Goal: Task Accomplishment & Management: Manage account settings

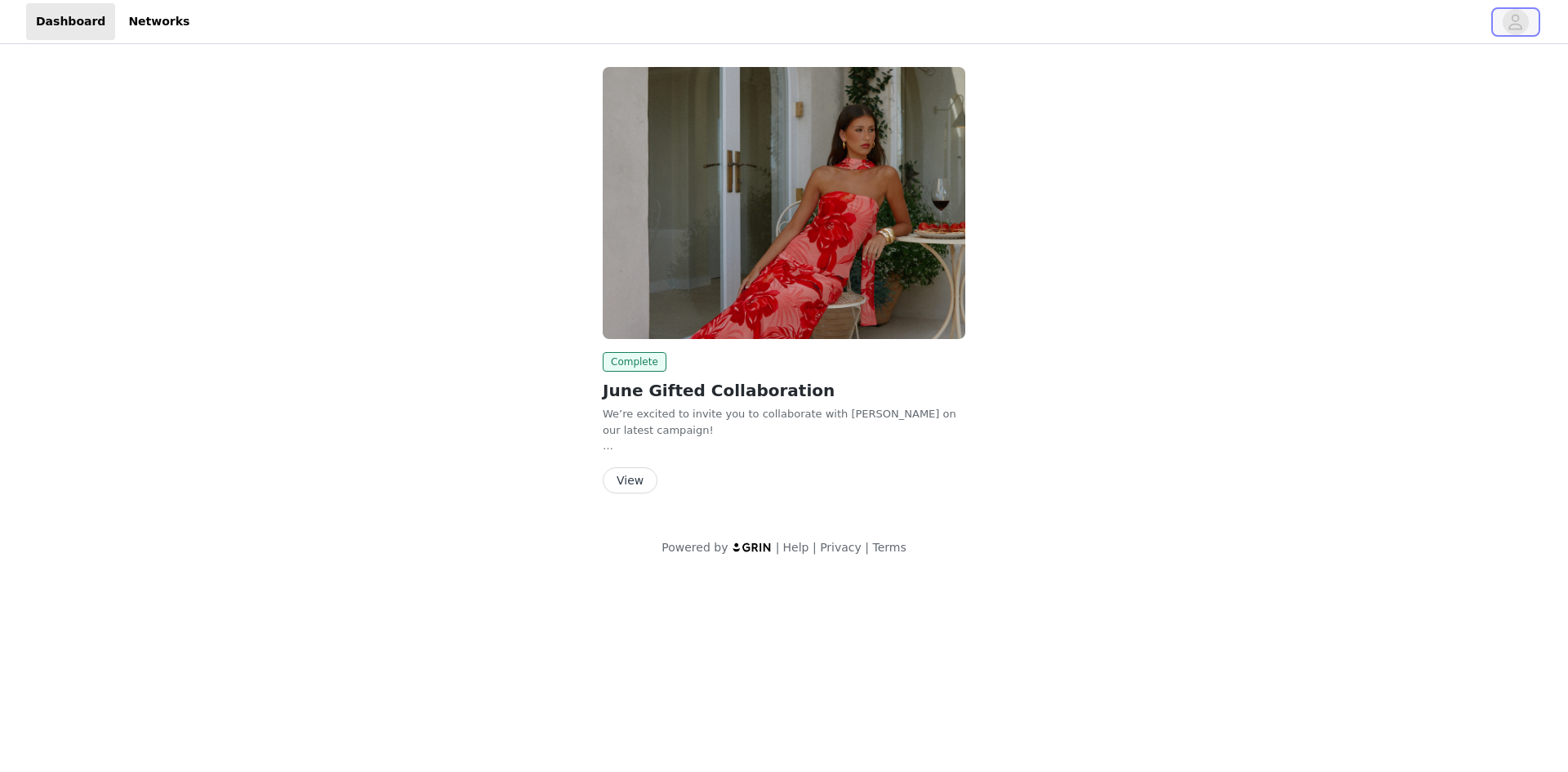
click at [1501, 20] on button "button" at bounding box center [1516, 22] width 46 height 26
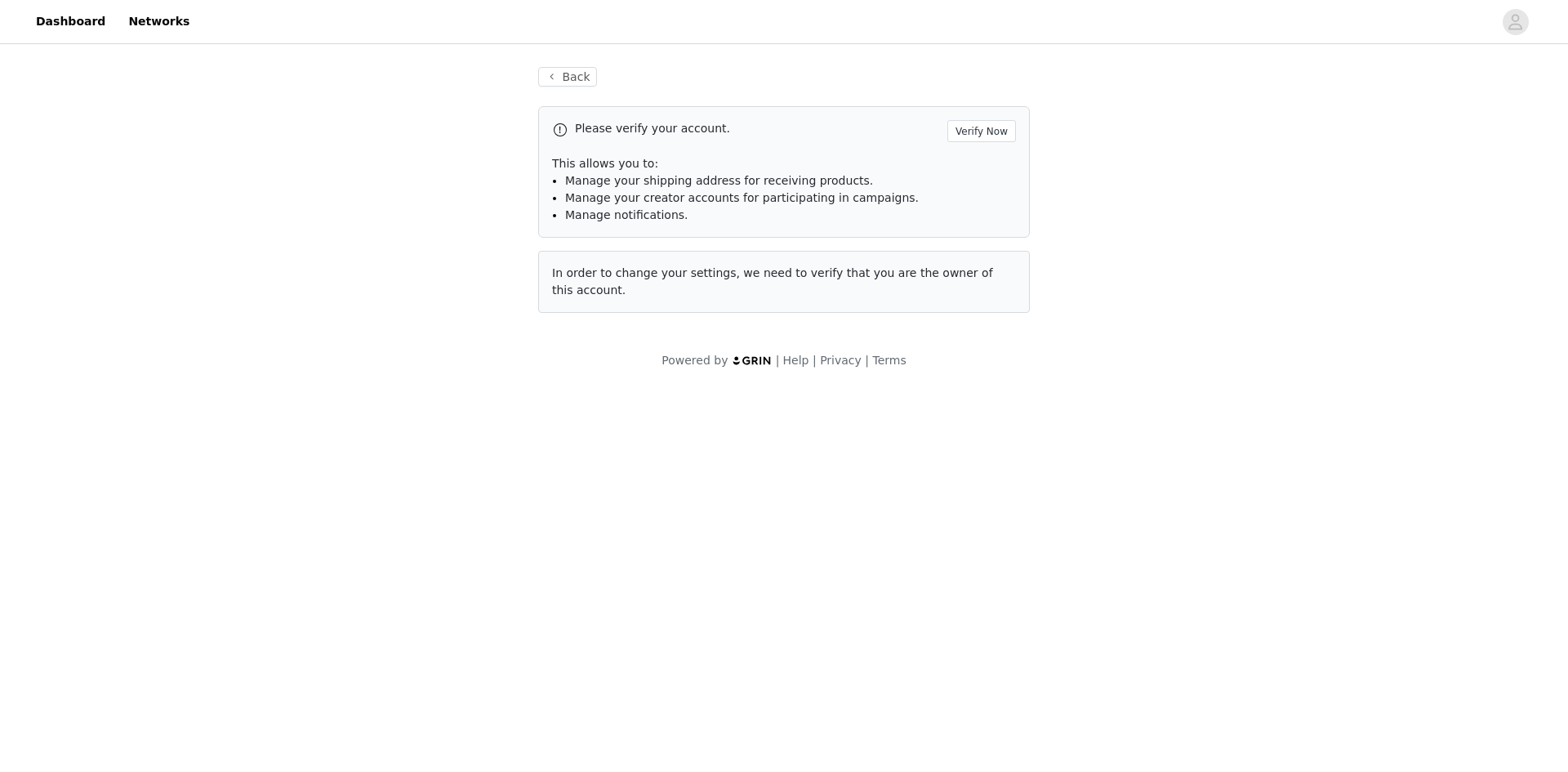
click at [940, 135] on p "Please verify your account." at bounding box center [757, 129] width 366 height 17
click at [1001, 133] on button "Verify Now" at bounding box center [981, 131] width 68 height 22
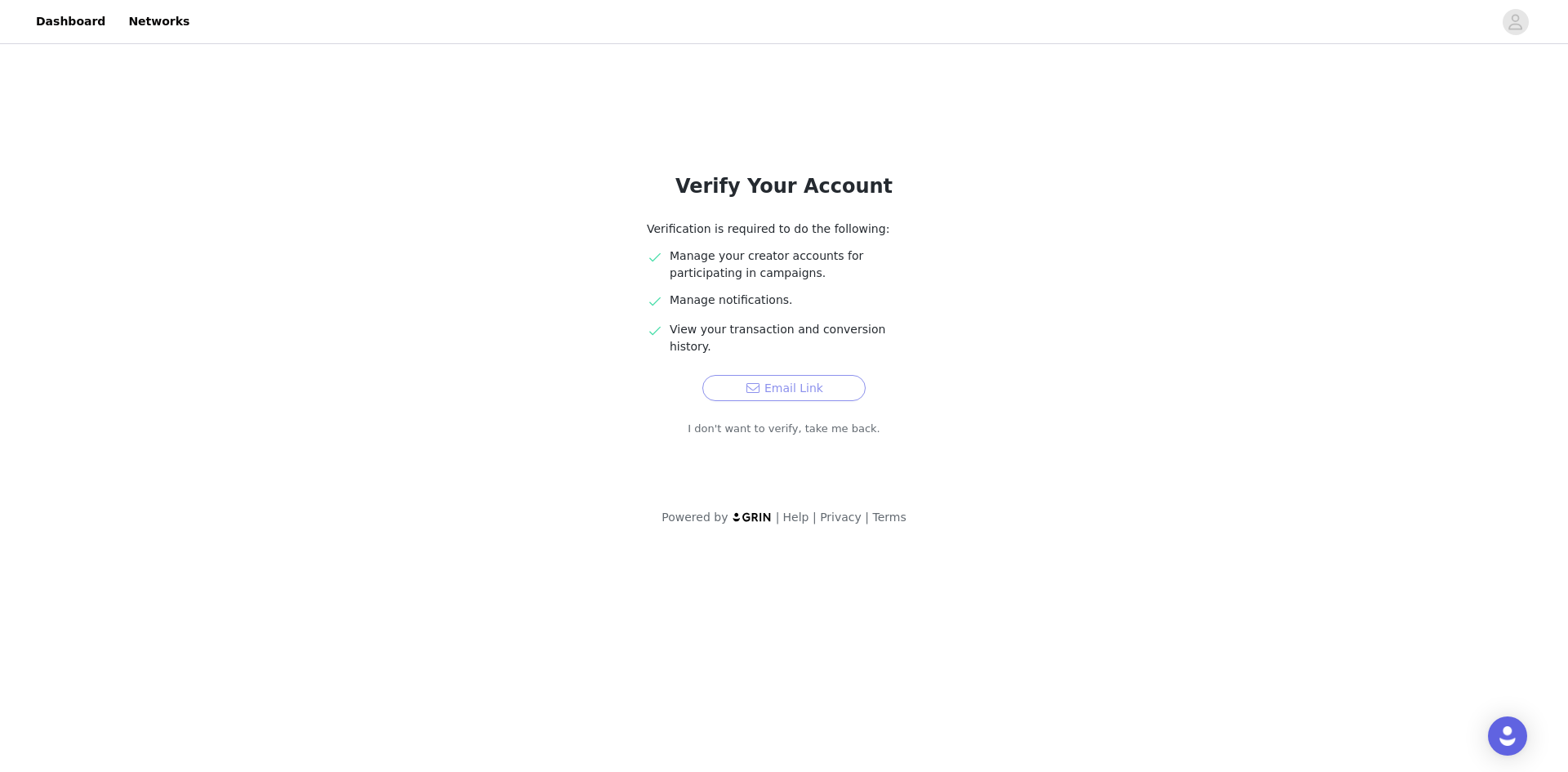
click at [797, 375] on button "Email Link" at bounding box center [784, 388] width 164 height 26
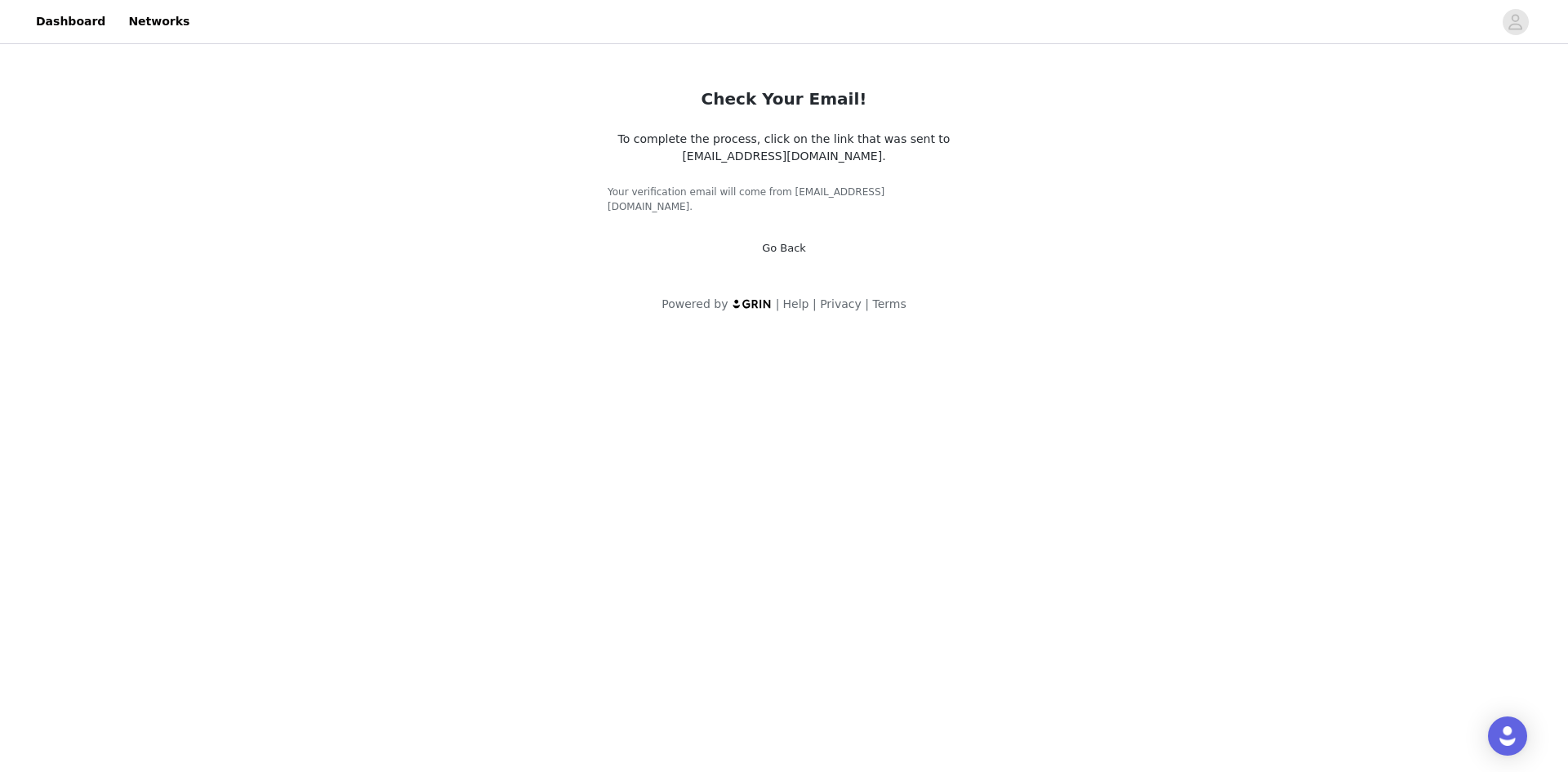
drag, startPoint x: 1447, startPoint y: 331, endPoint x: 1409, endPoint y: 350, distance: 42.5
click at [1447, 331] on body "Dashboard Networks Check Your Email! To complete the process, click on the link…" at bounding box center [784, 386] width 1568 height 772
